Goal: Check status: Check status

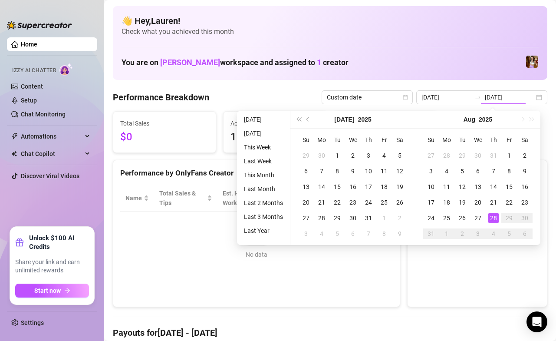
click at [479, 217] on div "27" at bounding box center [478, 218] width 10 height 10
type input "[DATE]"
click at [491, 221] on div "28" at bounding box center [493, 218] width 10 height 10
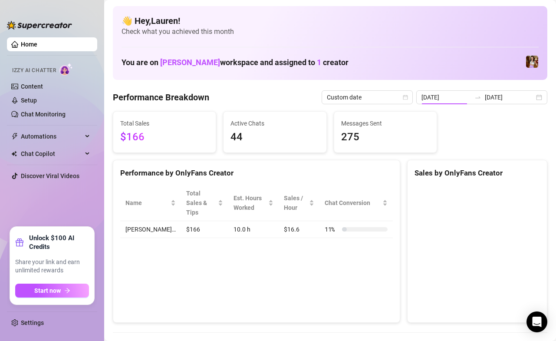
type input "[DATE]"
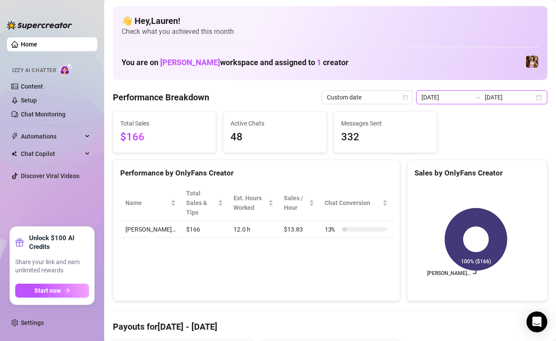
click at [525, 96] on input "[DATE]" at bounding box center [509, 97] width 49 height 10
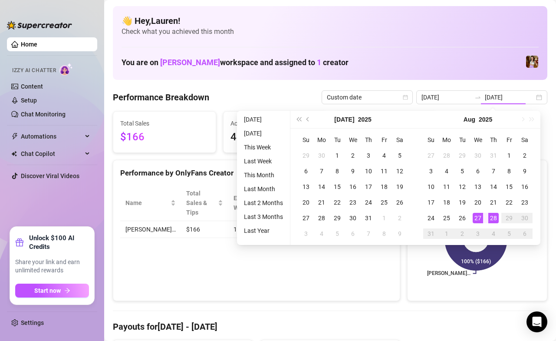
click at [509, 202] on div "22" at bounding box center [509, 202] width 10 height 10
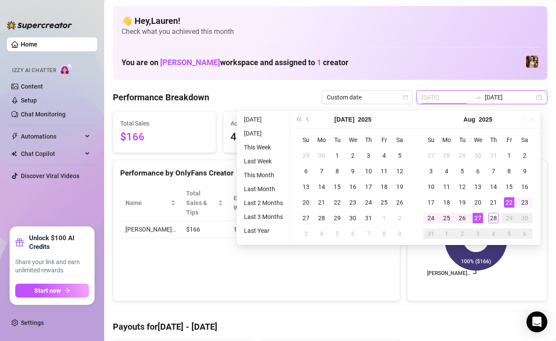
type input "[DATE]"
click at [493, 219] on div "28" at bounding box center [493, 218] width 10 height 10
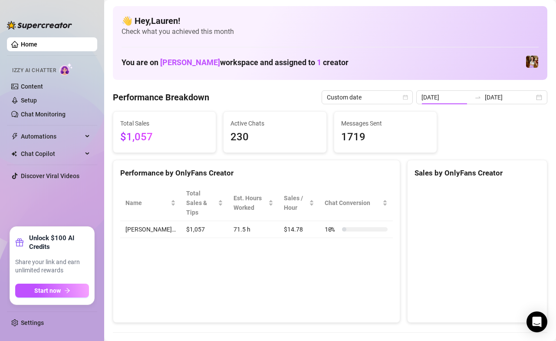
type input "[DATE]"
